Goal: Information Seeking & Learning: Check status

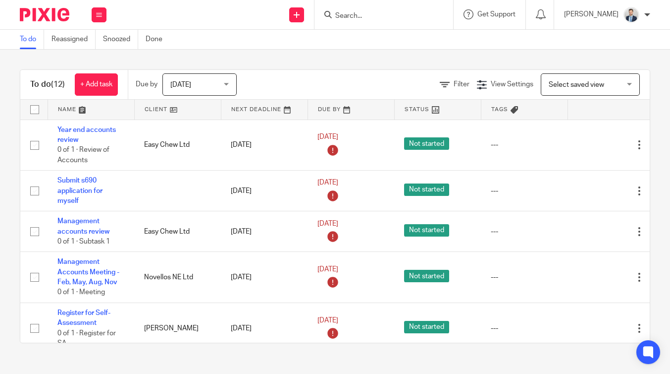
click at [382, 14] on input "Search" at bounding box center [378, 16] width 89 height 9
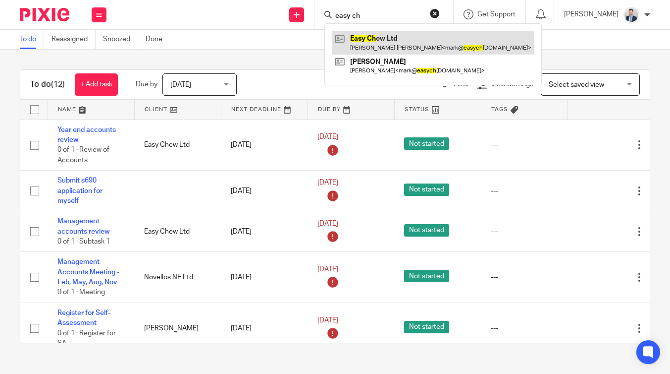
type input "easy ch"
click at [384, 41] on link at bounding box center [434, 42] width 202 height 23
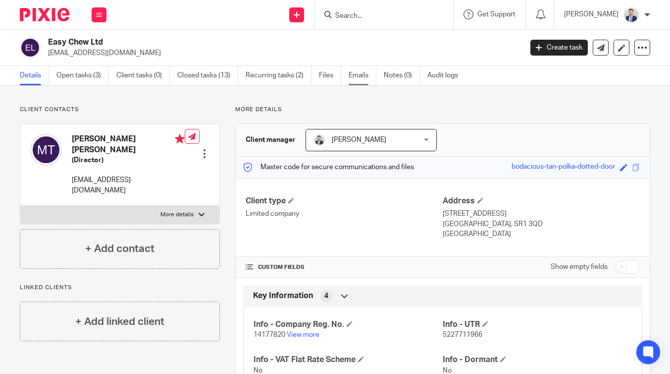
click at [362, 71] on link "Emails" at bounding box center [363, 75] width 28 height 19
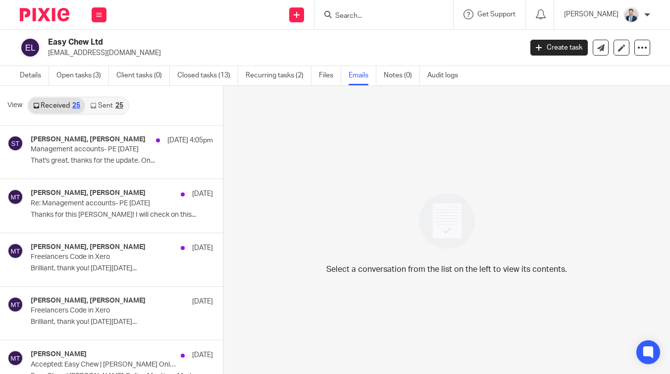
click at [111, 104] on link "Sent 25" at bounding box center [106, 106] width 43 height 16
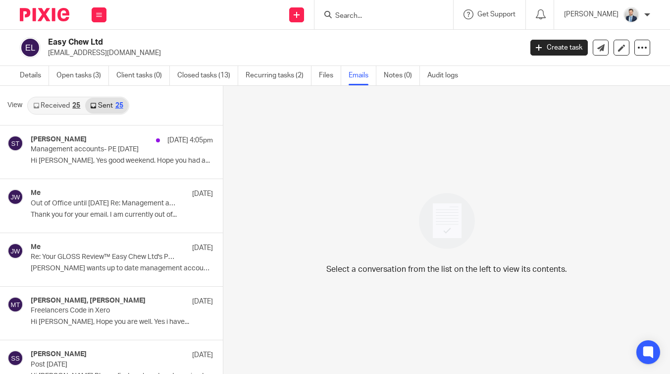
scroll to position [1, 0]
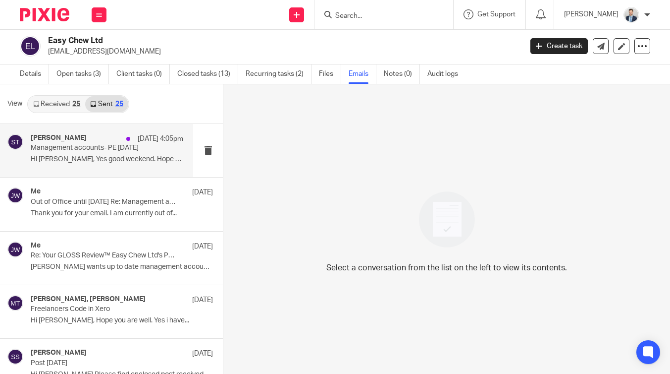
click at [102, 139] on div "[PERSON_NAME] [DATE] 4:05pm" at bounding box center [107, 139] width 153 height 10
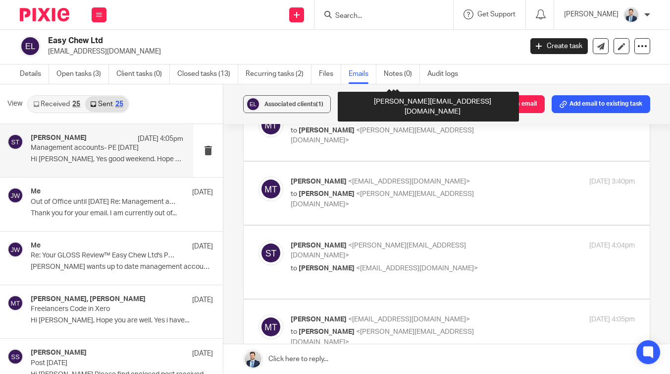
scroll to position [2106, 0]
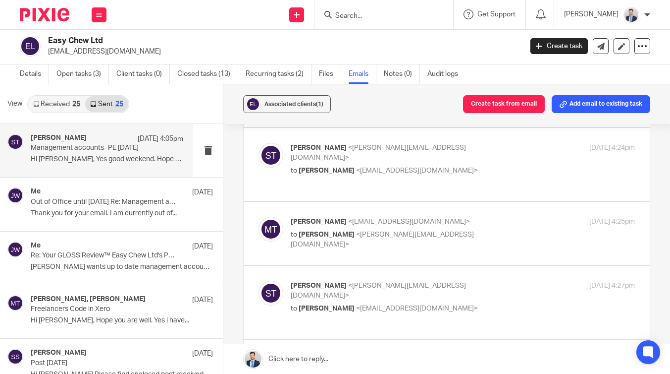
checkbox input "true"
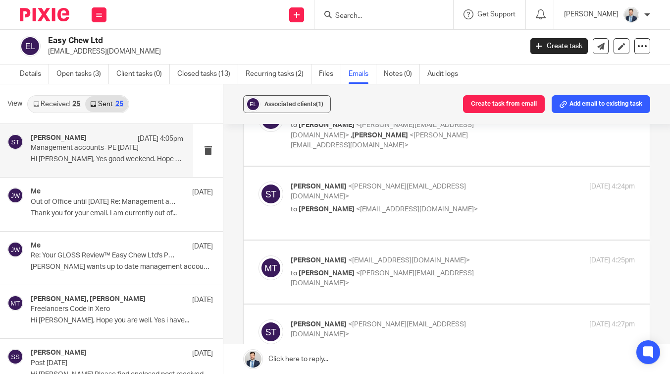
scroll to position [2060, 0]
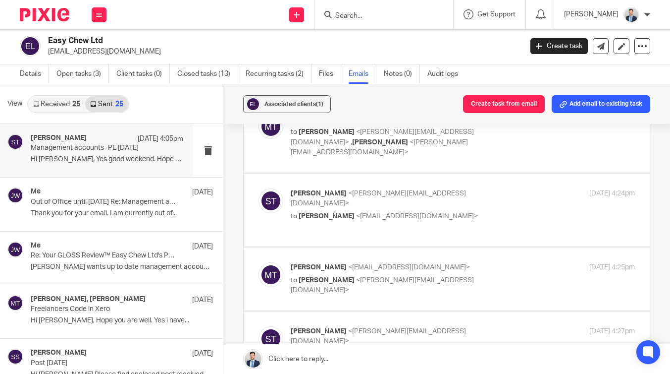
checkbox input "true"
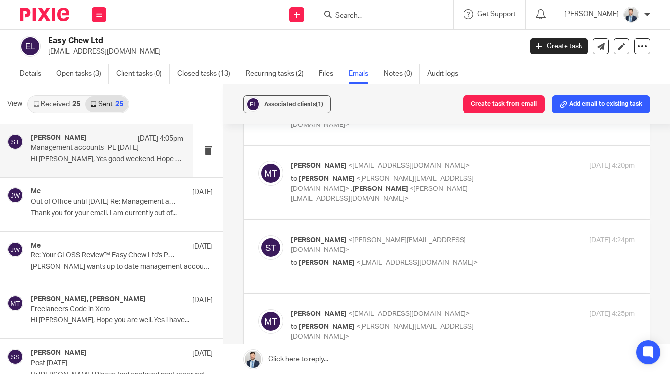
scroll to position [1993, 0]
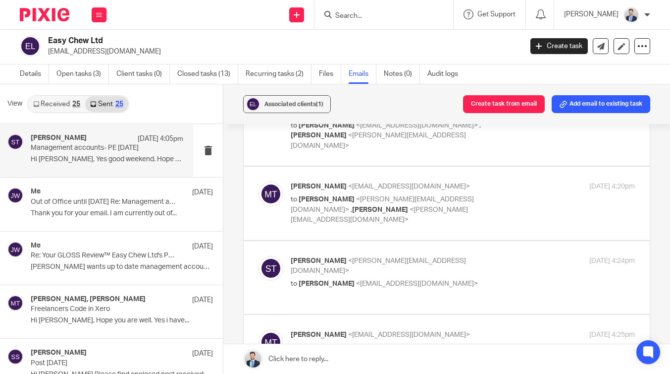
checkbox input "true"
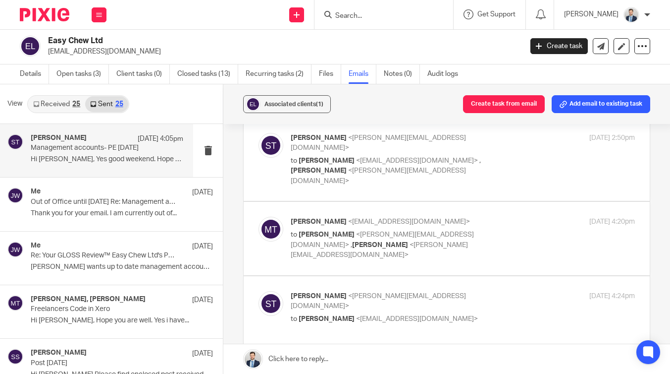
scroll to position [1943, 0]
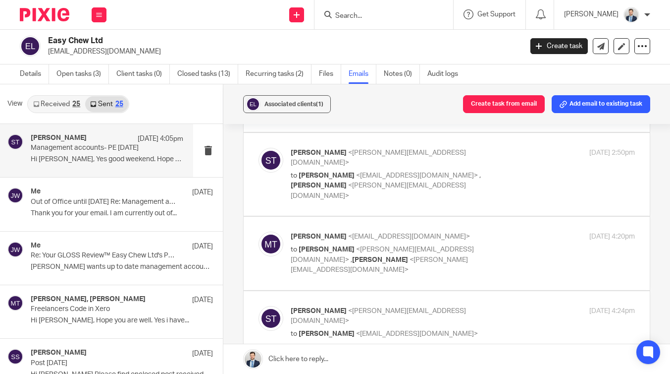
checkbox input "true"
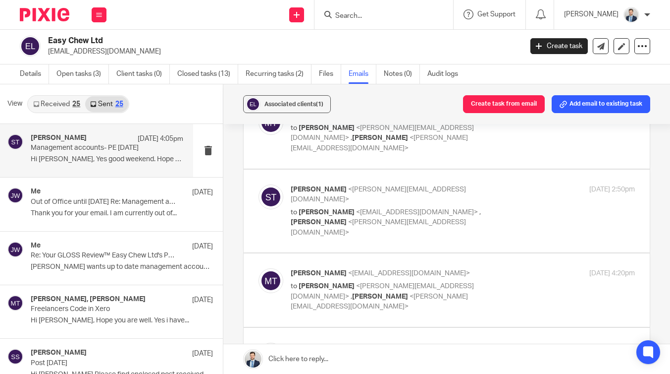
scroll to position [1897, 0]
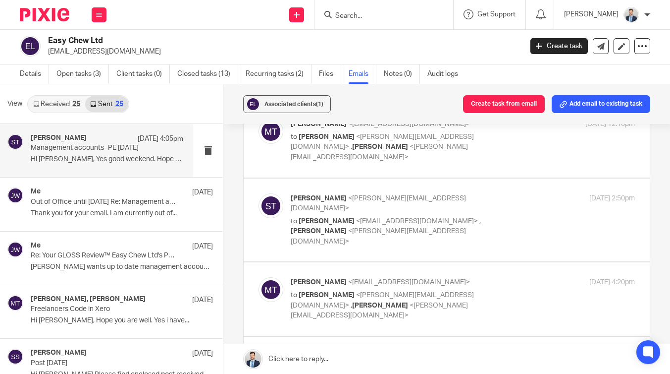
checkbox input "false"
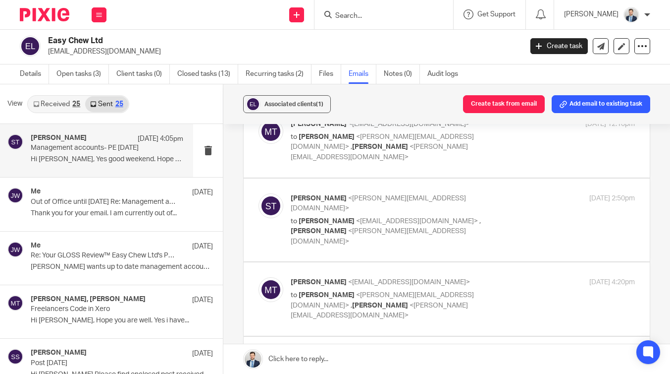
scroll to position [1840, 0]
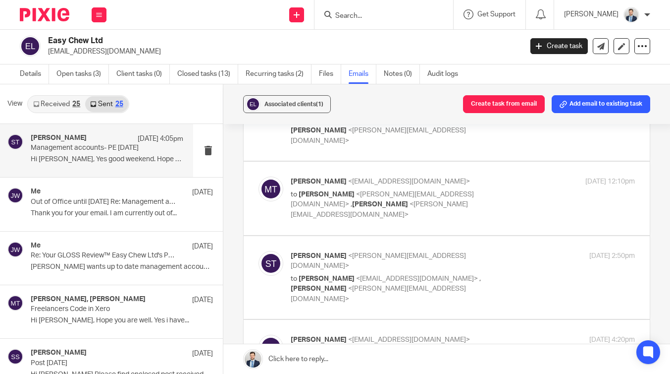
checkbox input "true"
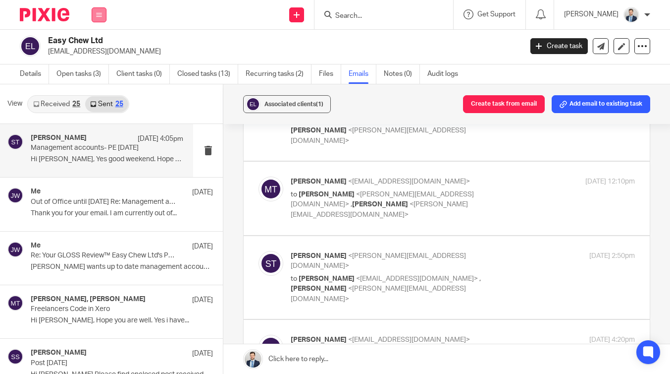
click at [97, 19] on button at bounding box center [99, 14] width 15 height 15
click at [96, 46] on link "Work" at bounding box center [94, 46] width 16 height 7
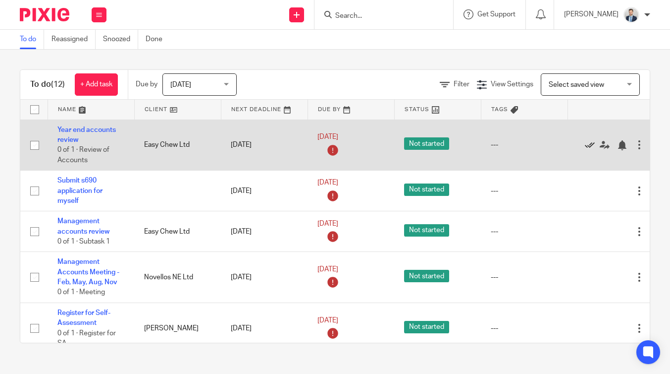
click at [590, 146] on icon at bounding box center [590, 145] width 10 height 10
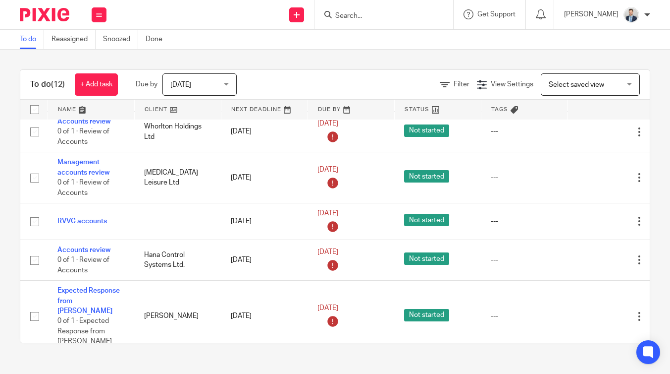
scroll to position [285, 0]
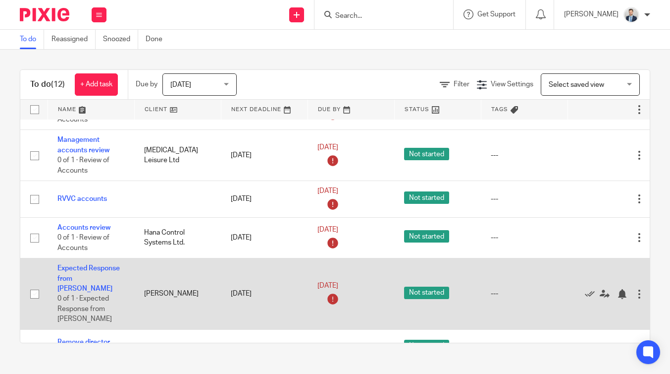
click at [256, 281] on td "[DATE]" at bounding box center [264, 293] width 87 height 71
click at [323, 280] on link "[DATE]" at bounding box center [340, 285] width 45 height 10
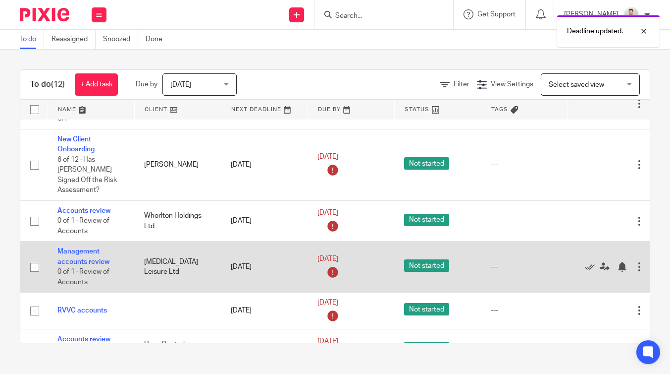
scroll to position [0, 0]
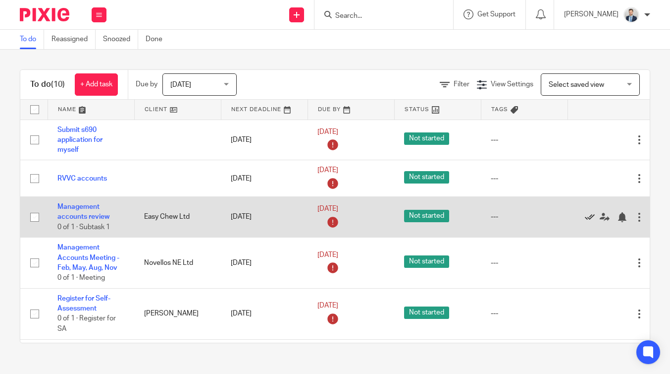
click at [589, 215] on icon at bounding box center [590, 217] width 10 height 10
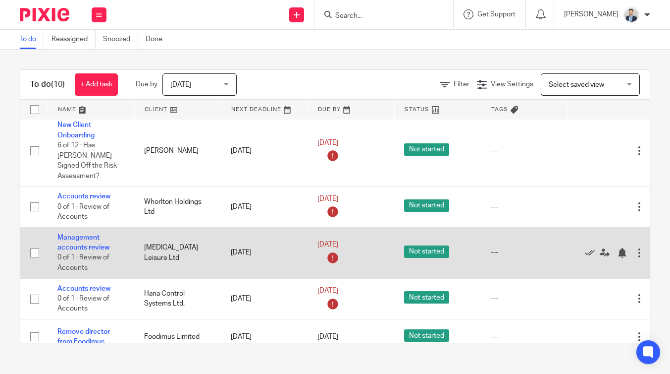
scroll to position [192, 0]
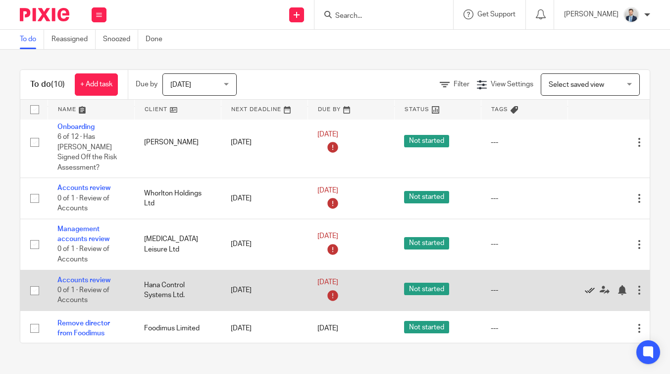
click at [591, 285] on icon at bounding box center [590, 290] width 10 height 10
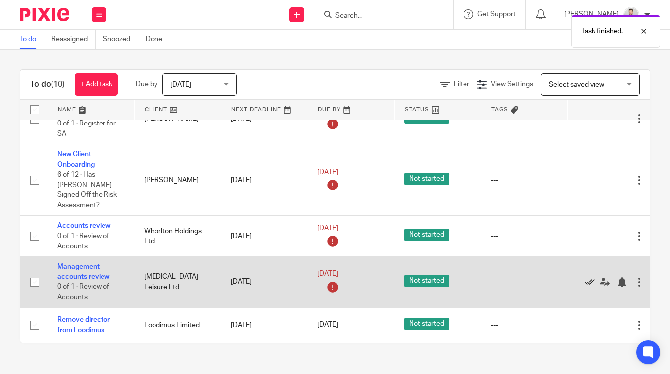
scroll to position [150, 0]
